Goal: Task Accomplishment & Management: Complete application form

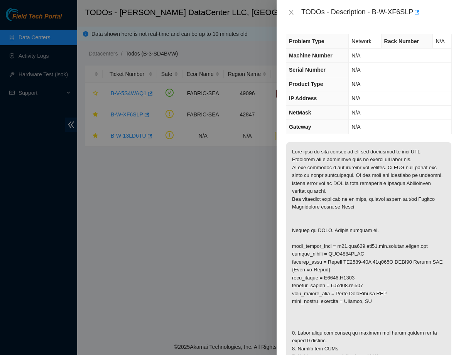
drag, startPoint x: 0, startPoint y: 0, endPoint x: 362, endPoint y: 263, distance: 447.1
click at [362, 263] on p at bounding box center [368, 270] width 165 height 256
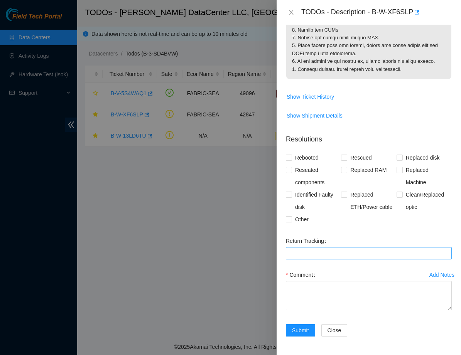
scroll to position [319, 0]
click at [290, 160] on input "Rebooted" at bounding box center [288, 157] width 5 height 5
checkbox input "true"
click at [348, 196] on span "Replaced ETH/Power cable" at bounding box center [371, 201] width 49 height 25
click at [346, 196] on input "Replaced ETH/Power cable" at bounding box center [343, 194] width 5 height 5
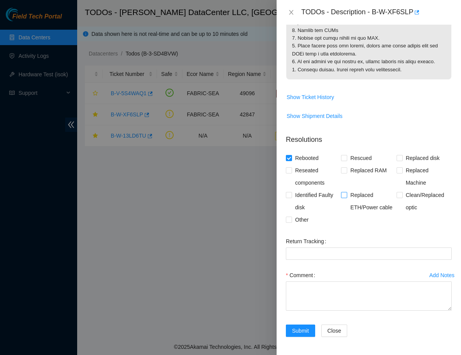
checkbox input "true"
click at [308, 296] on textarea "Comment" at bounding box center [369, 296] width 166 height 29
paste textarea "Hi, connectivity! B-W-XF6SLP working on this ticket, Steps taken: 1. Restarted …"
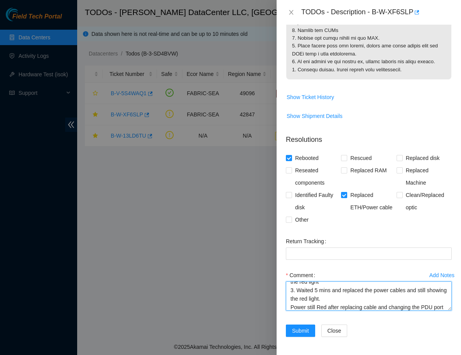
scroll to position [51, 0]
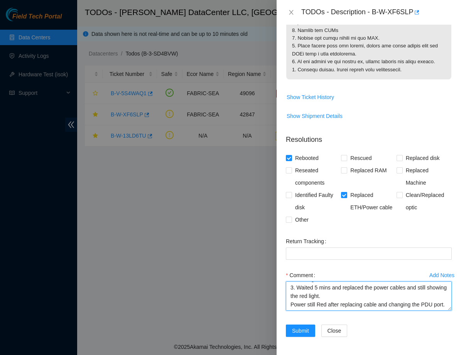
type textarea "Hi, connectivity! B-W-XF6SLP working on this ticket, Steps taken: 1. Restarted …"
click at [349, 131] on p "Resolutions" at bounding box center [369, 136] width 166 height 17
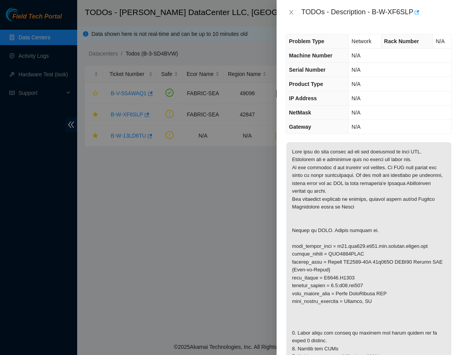
scroll to position [0, 0]
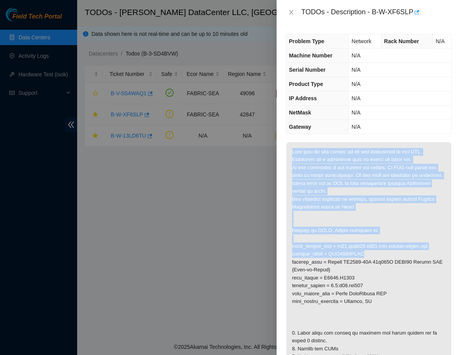
drag, startPoint x: 292, startPoint y: 150, endPoint x: 407, endPoint y: 254, distance: 154.3
click at [407, 254] on p at bounding box center [368, 270] width 165 height 256
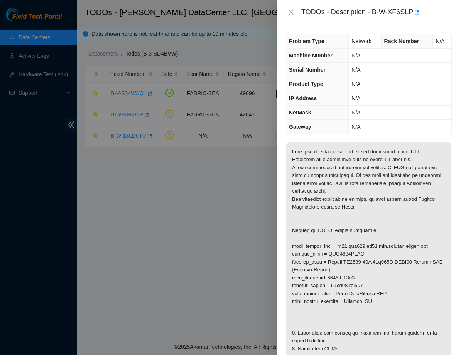
click at [251, 225] on div at bounding box center [230, 177] width 461 height 355
click at [204, 222] on div at bounding box center [230, 177] width 461 height 355
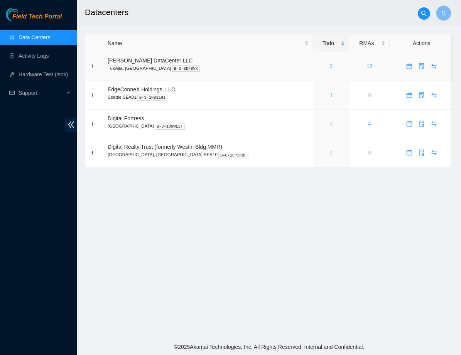
click at [330, 68] on link "3" at bounding box center [331, 66] width 3 height 6
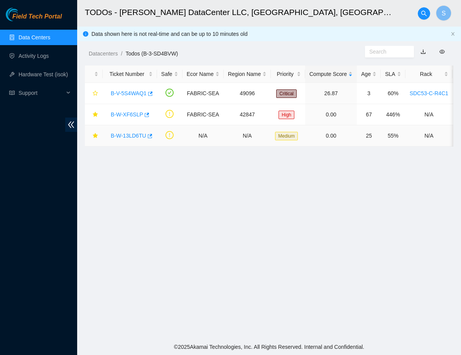
click at [132, 135] on link "B-W-13LD6TU" at bounding box center [128, 136] width 35 height 6
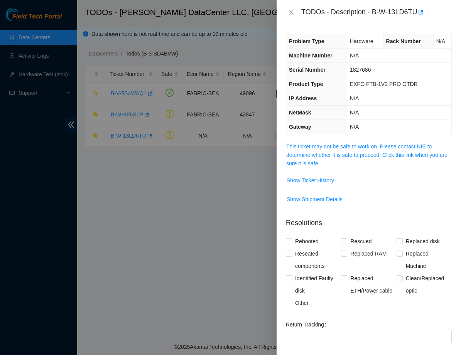
click at [311, 150] on span "This ticket may not be safe to work on. Please contact NIE to determine whether…" at bounding box center [368, 154] width 165 height 25
click at [311, 148] on link "This ticket may not be safe to work on. Please contact NIE to determine whether…" at bounding box center [366, 154] width 161 height 23
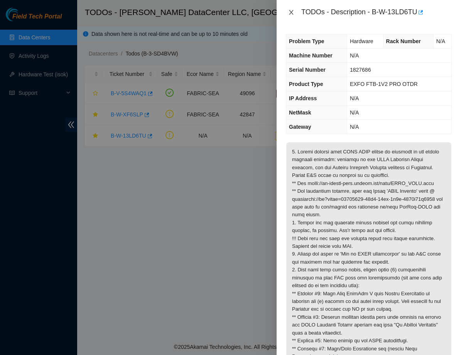
click at [293, 9] on icon "close" at bounding box center [291, 12] width 6 height 6
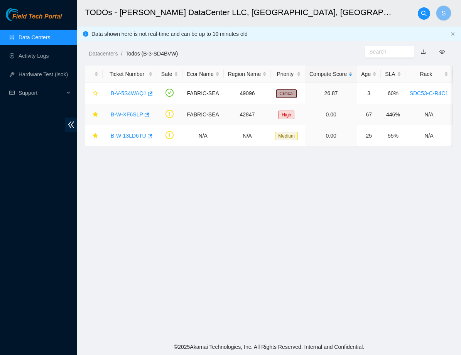
click at [135, 109] on div "B-W-XF6SLP" at bounding box center [130, 114] width 46 height 12
click at [125, 114] on link "B-W-XF6SLP" at bounding box center [127, 114] width 32 height 6
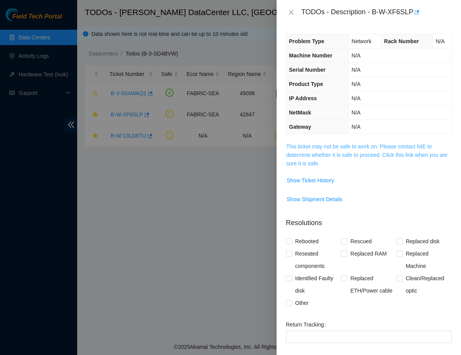
click at [297, 147] on link "This ticket may not be safe to work on. Please contact NIE to determine whether…" at bounding box center [366, 154] width 161 height 23
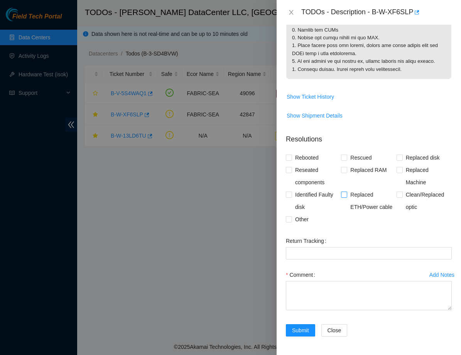
scroll to position [322, 0]
click at [369, 197] on span "Replaced ETH/Power cable" at bounding box center [371, 201] width 49 height 25
click at [346, 197] on input "Replaced ETH/Power cable" at bounding box center [343, 194] width 5 height 5
checkbox input "true"
click at [300, 156] on span "Rebooted" at bounding box center [307, 158] width 30 height 12
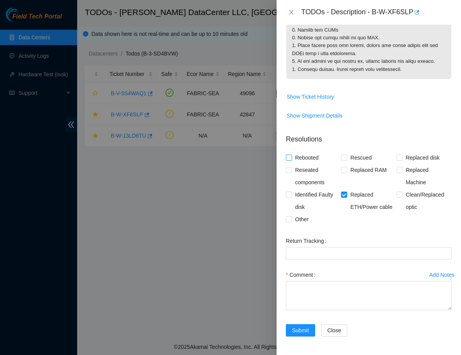
click at [291, 156] on input "Rebooted" at bounding box center [288, 157] width 5 height 5
checkbox input "true"
click at [311, 255] on Tracking "Return Tracking" at bounding box center [369, 253] width 166 height 12
click at [308, 293] on textarea "Comment" at bounding box center [369, 295] width 166 height 29
paste textarea "??unlock-rids B-V-5UDFU3F"
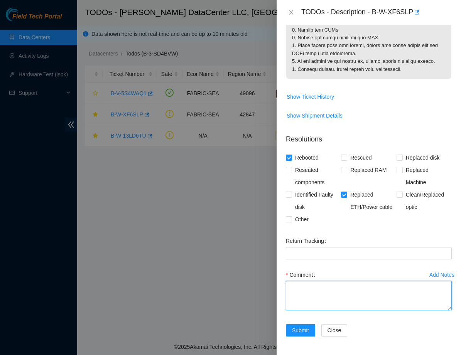
type textarea "??unlock-rids B-V-5UDFU3F"
click at [323, 295] on textarea "Comment" at bounding box center [369, 295] width 166 height 29
paste textarea "Steps taken: 1. Restarted and waited 5 min to flush. 2. Reseated power cables o…"
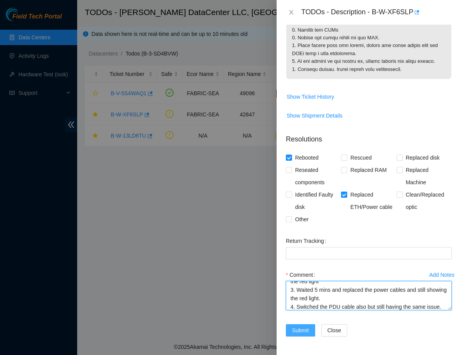
type textarea "Steps taken: 1. Restarted and waited 5 min to flush. 2. Reseated power cables o…"
click at [298, 332] on span "Submit" at bounding box center [300, 330] width 17 height 8
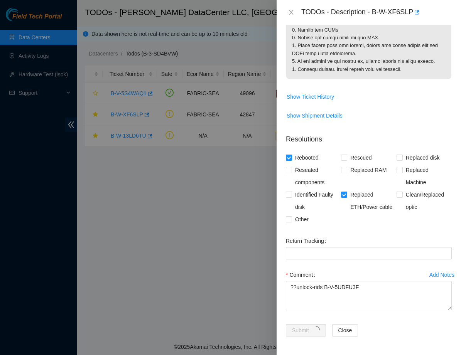
scroll to position [75, 0]
